Goal: Find specific page/section: Find specific page/section

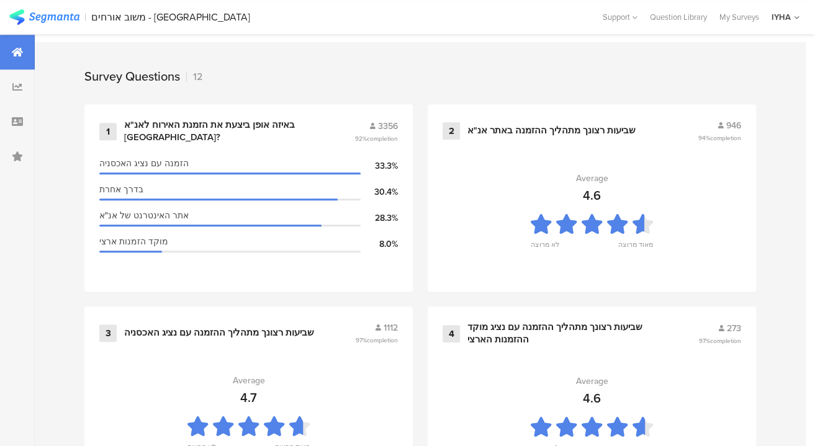
scroll to position [959, 0]
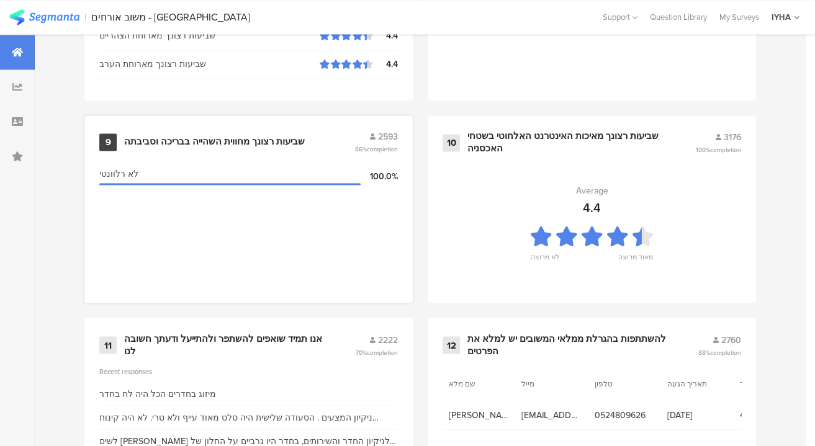
scroll to position [1384, 0]
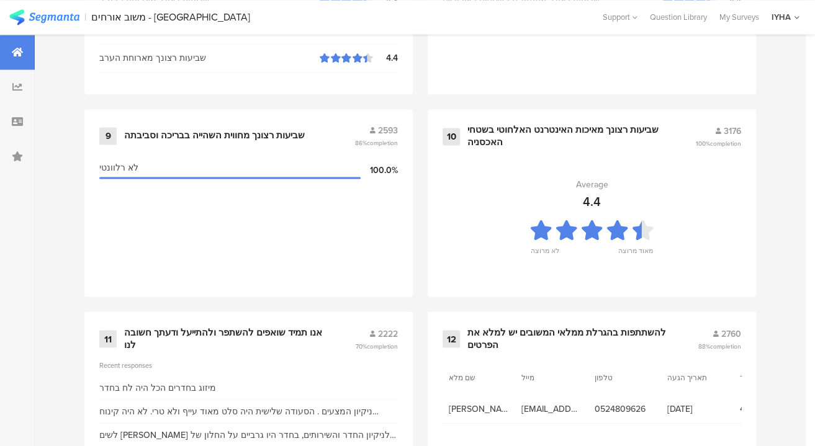
scroll to position [1384, 0]
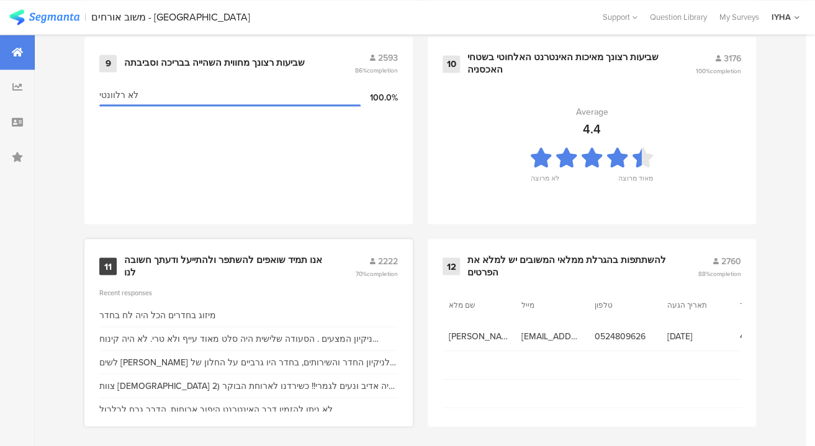
click at [223, 255] on div "אנו תמיד שואפים להשתפר ולהתייעל ודעתך חשובה לנו" at bounding box center [224, 266] width 201 height 24
